Goal: Transaction & Acquisition: Purchase product/service

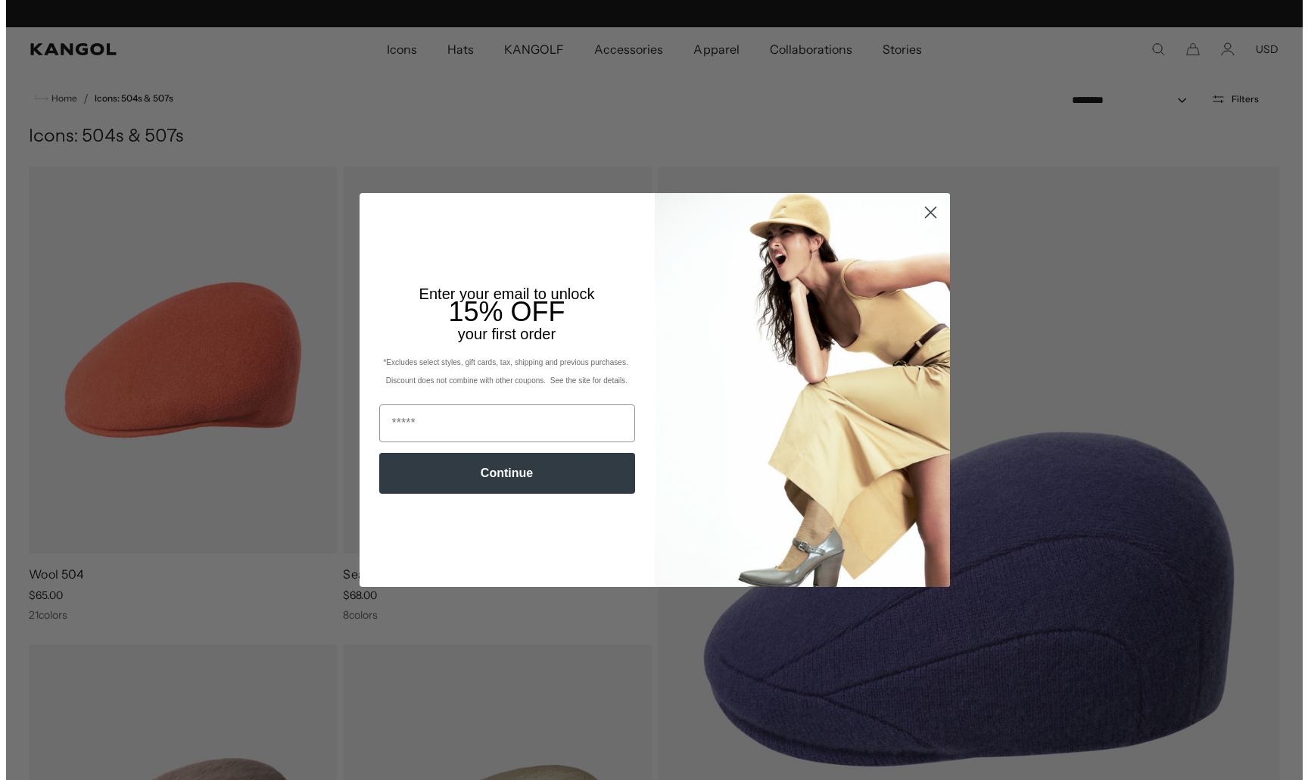
scroll to position [0, 312]
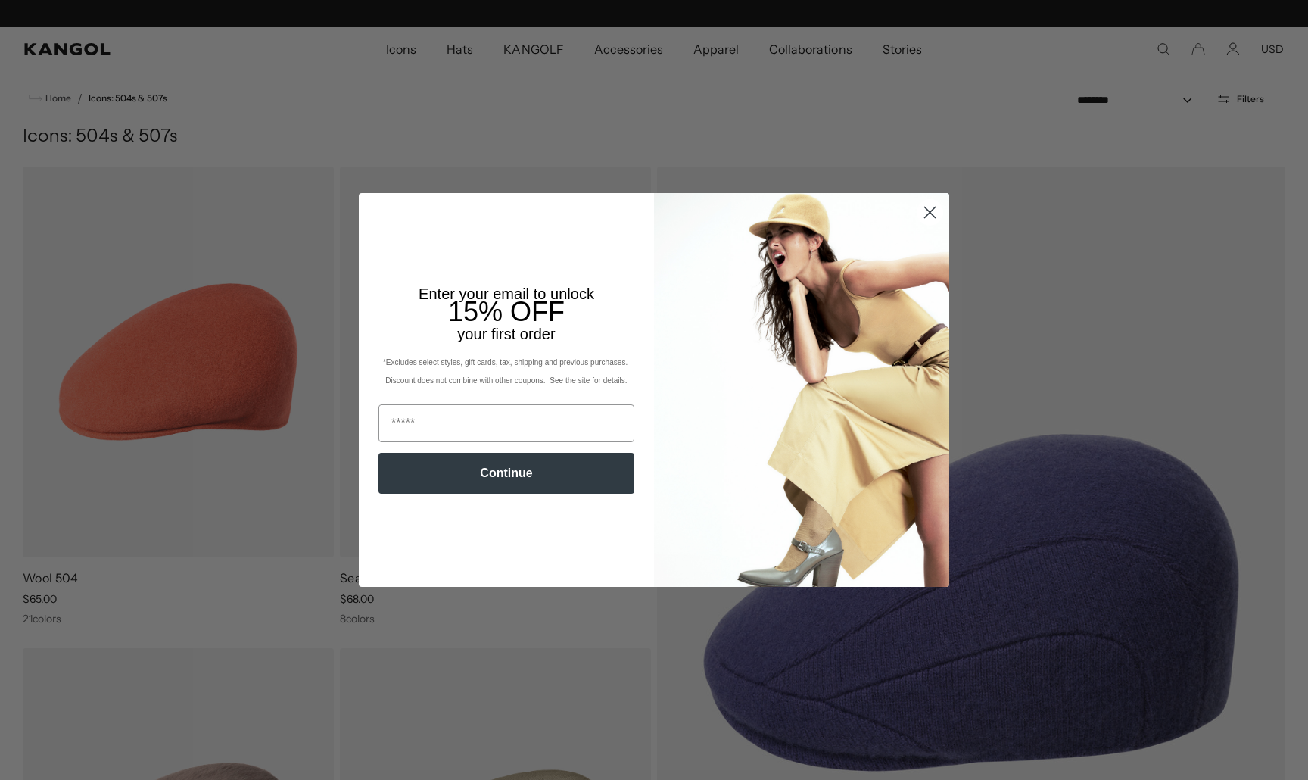
scroll to position [0, 312]
